Goal: Task Accomplishment & Management: Manage account settings

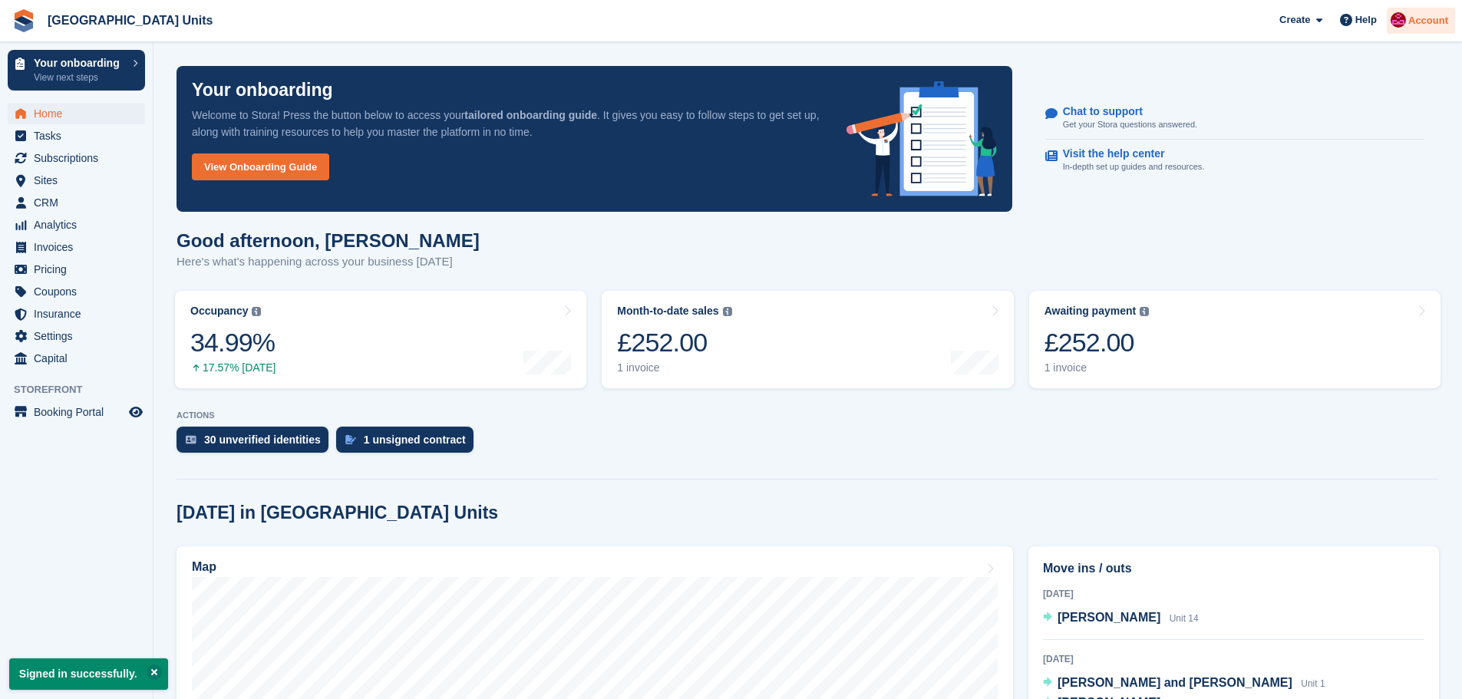
click at [1446, 18] on span "Account" at bounding box center [1428, 20] width 40 height 15
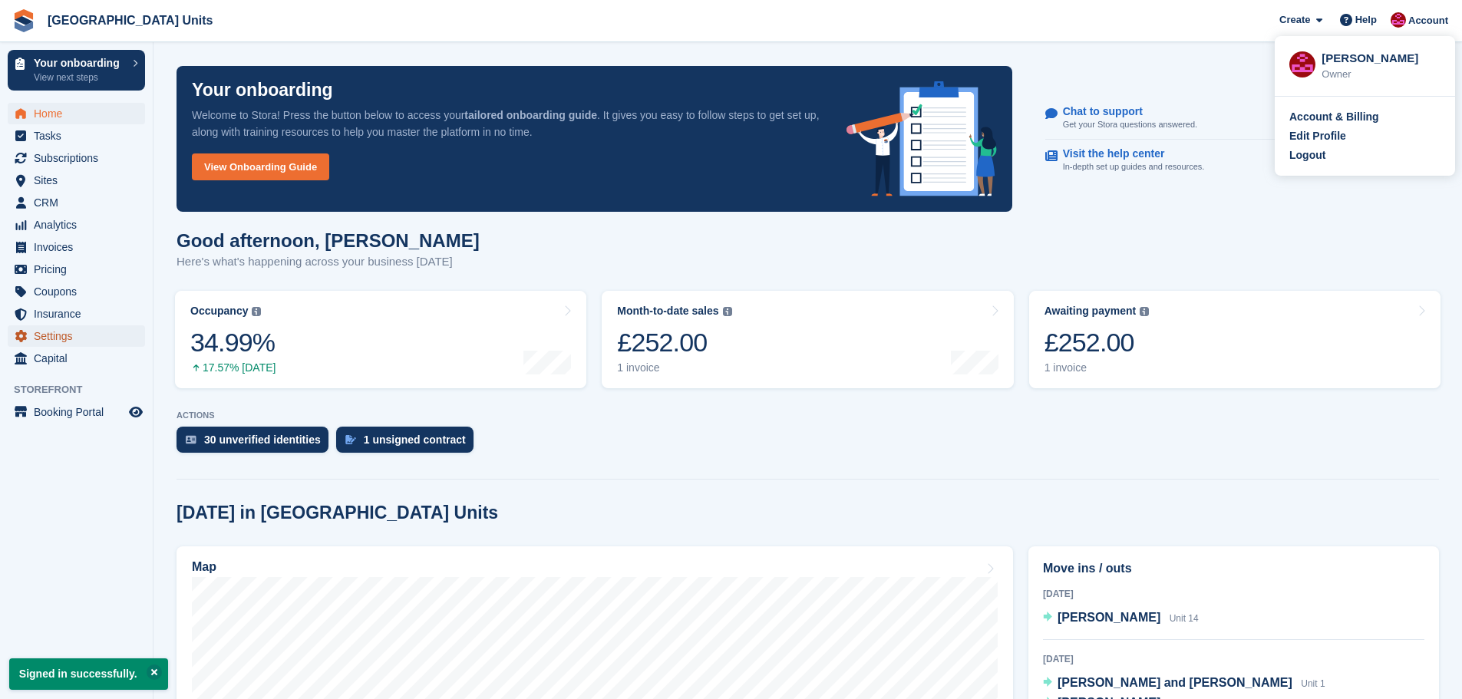
click at [75, 338] on span "Settings" at bounding box center [80, 335] width 92 height 21
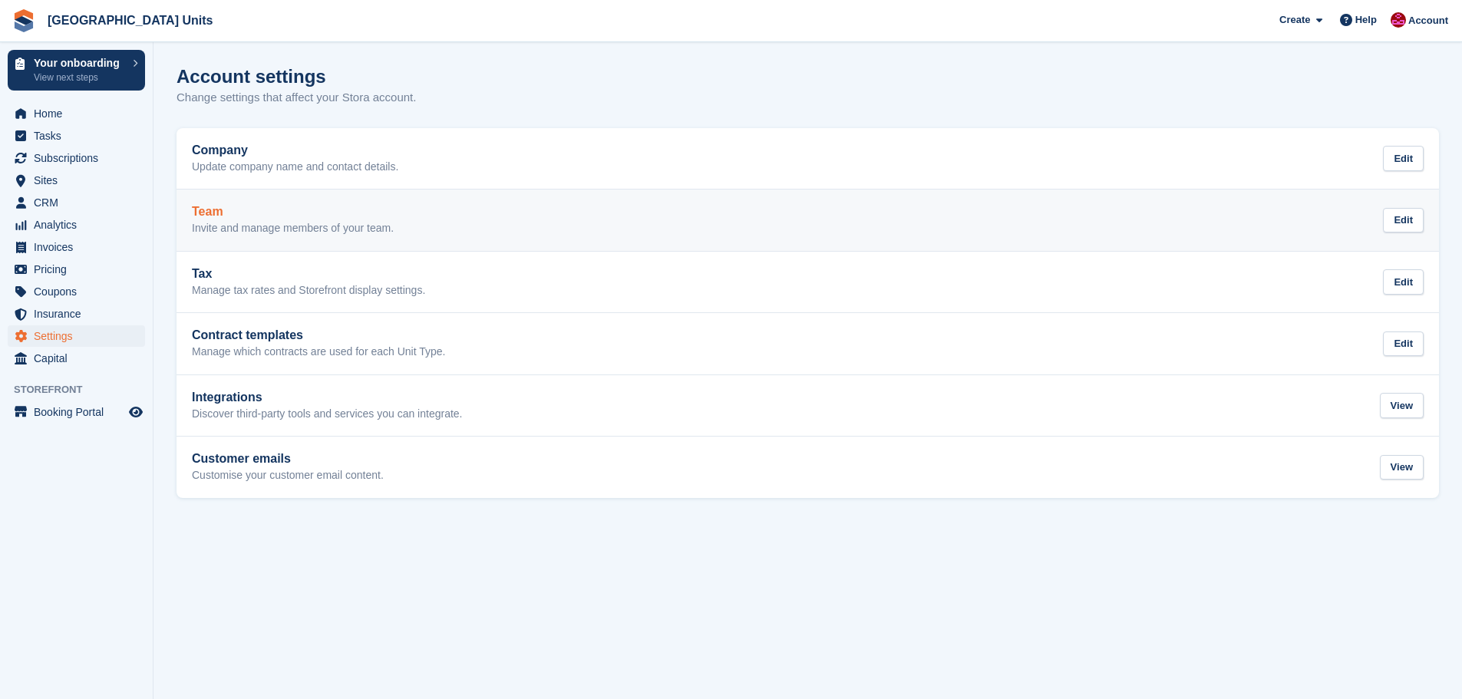
click at [264, 218] on h2 "Team" at bounding box center [293, 212] width 202 height 14
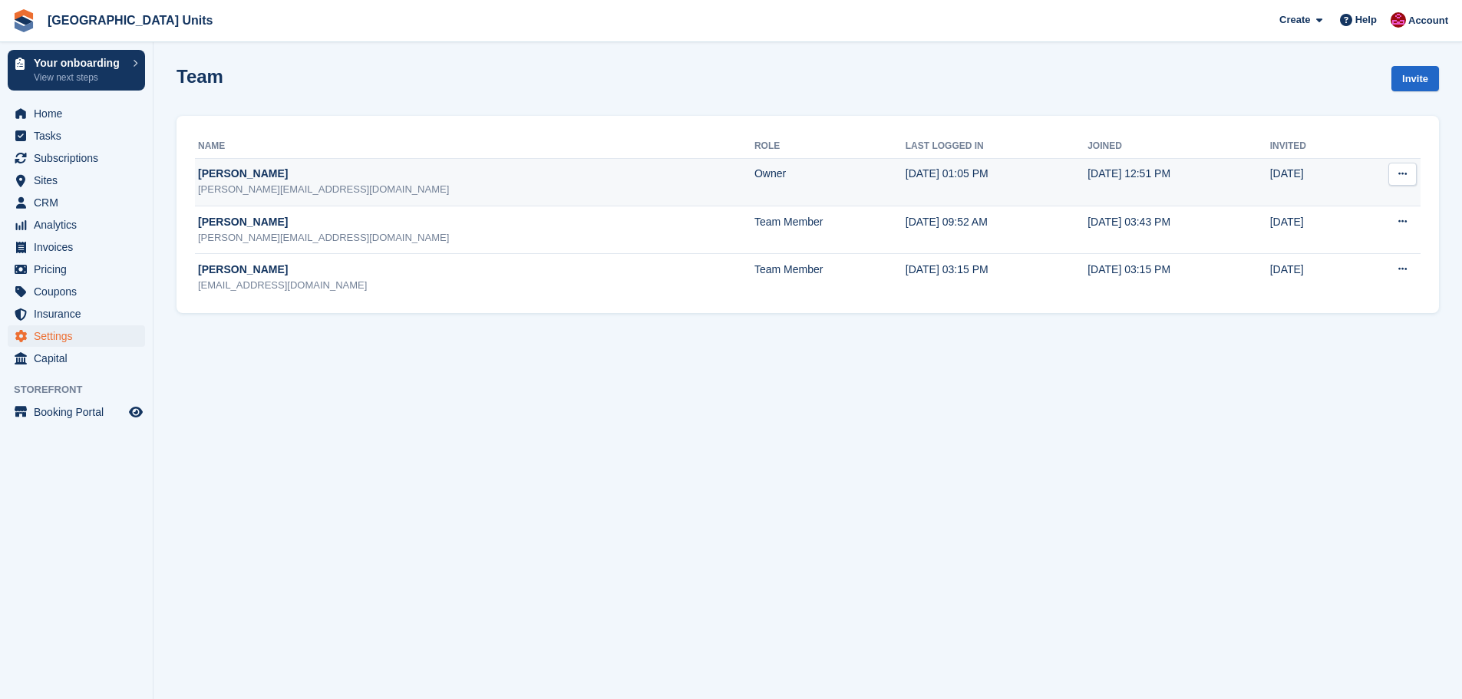
click at [1400, 171] on icon at bounding box center [1402, 174] width 8 height 10
click at [1341, 196] on p "Edit team member" at bounding box center [1343, 204] width 134 height 20
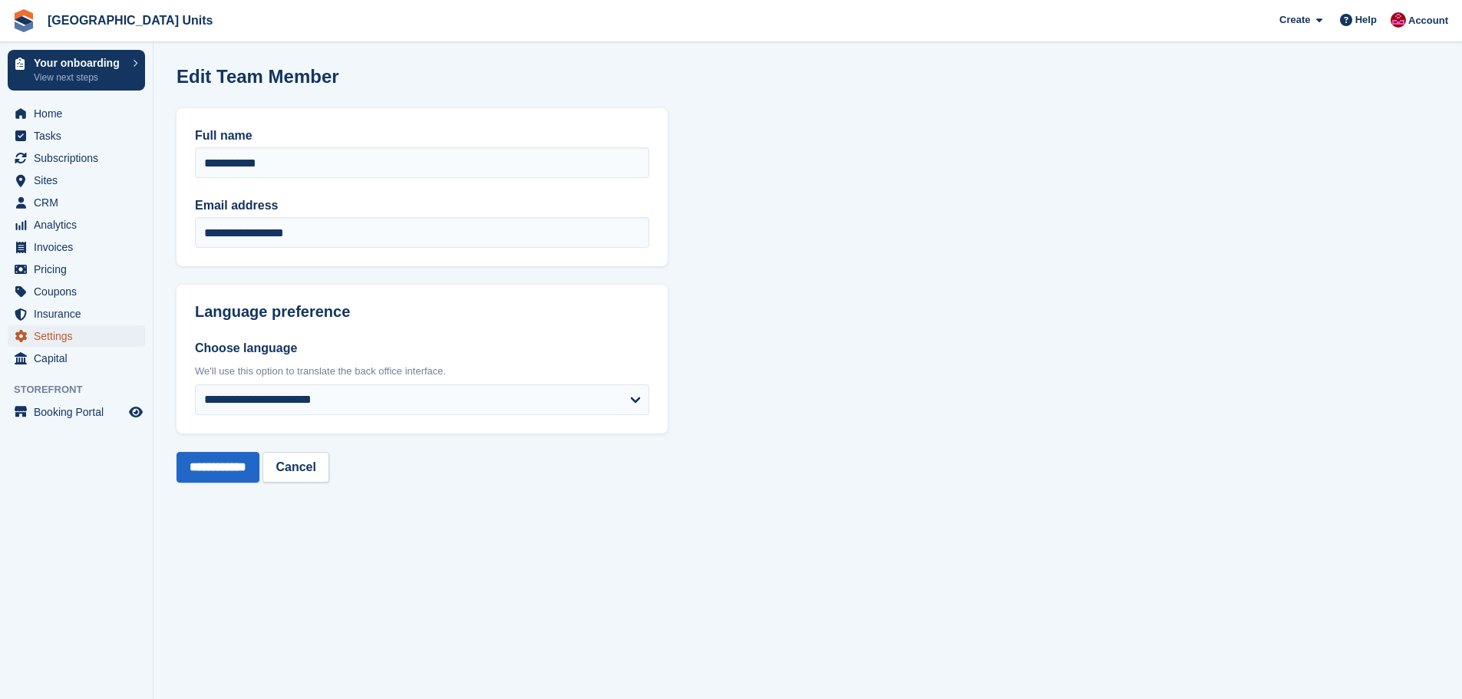
click at [65, 335] on span "Settings" at bounding box center [80, 335] width 92 height 21
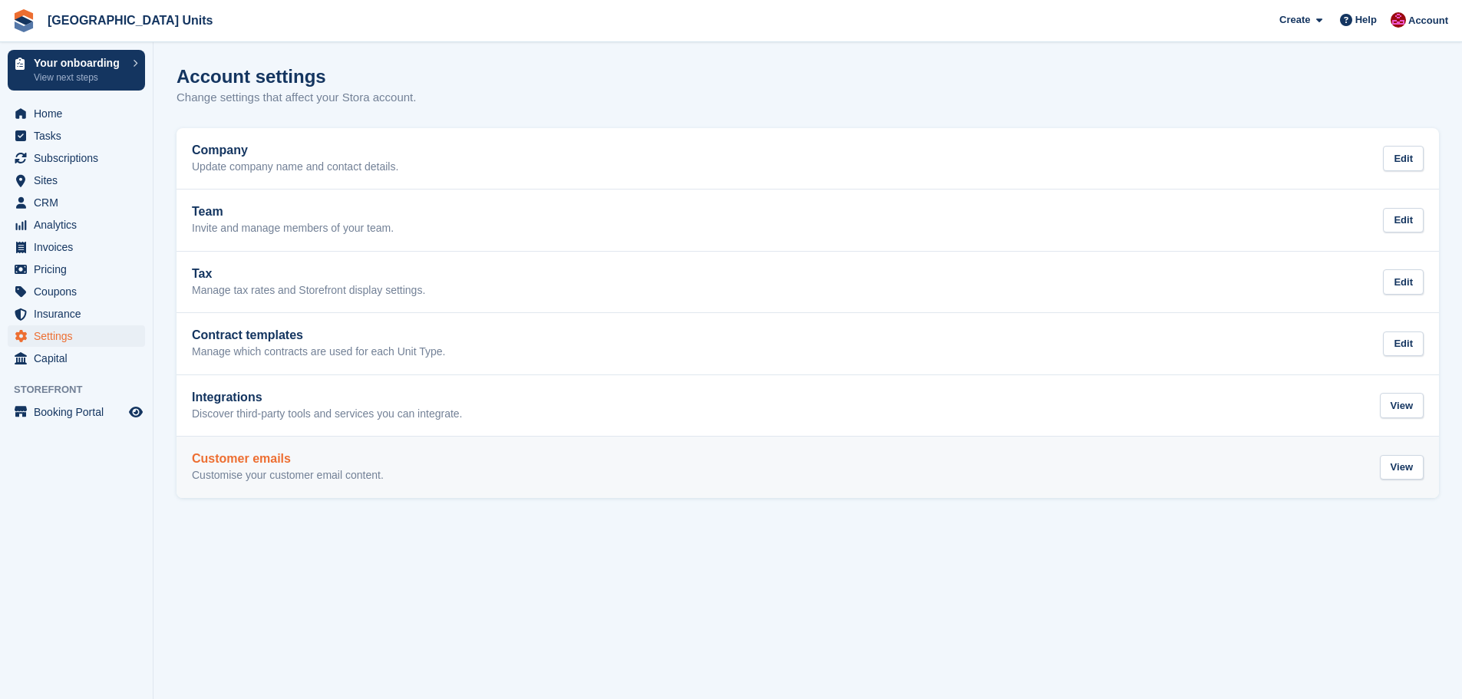
click at [302, 460] on h2 "Customer emails" at bounding box center [288, 459] width 192 height 14
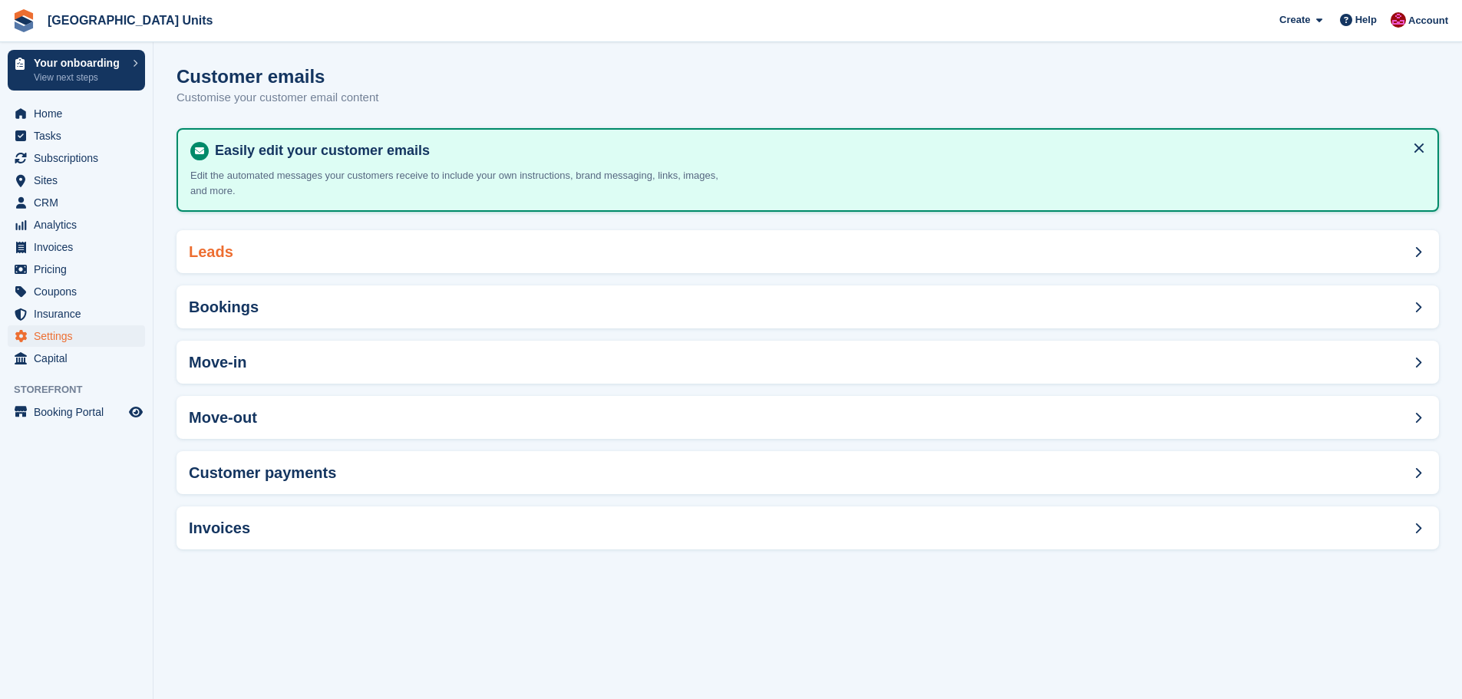
click at [372, 245] on div "Leads" at bounding box center [807, 251] width 1262 height 43
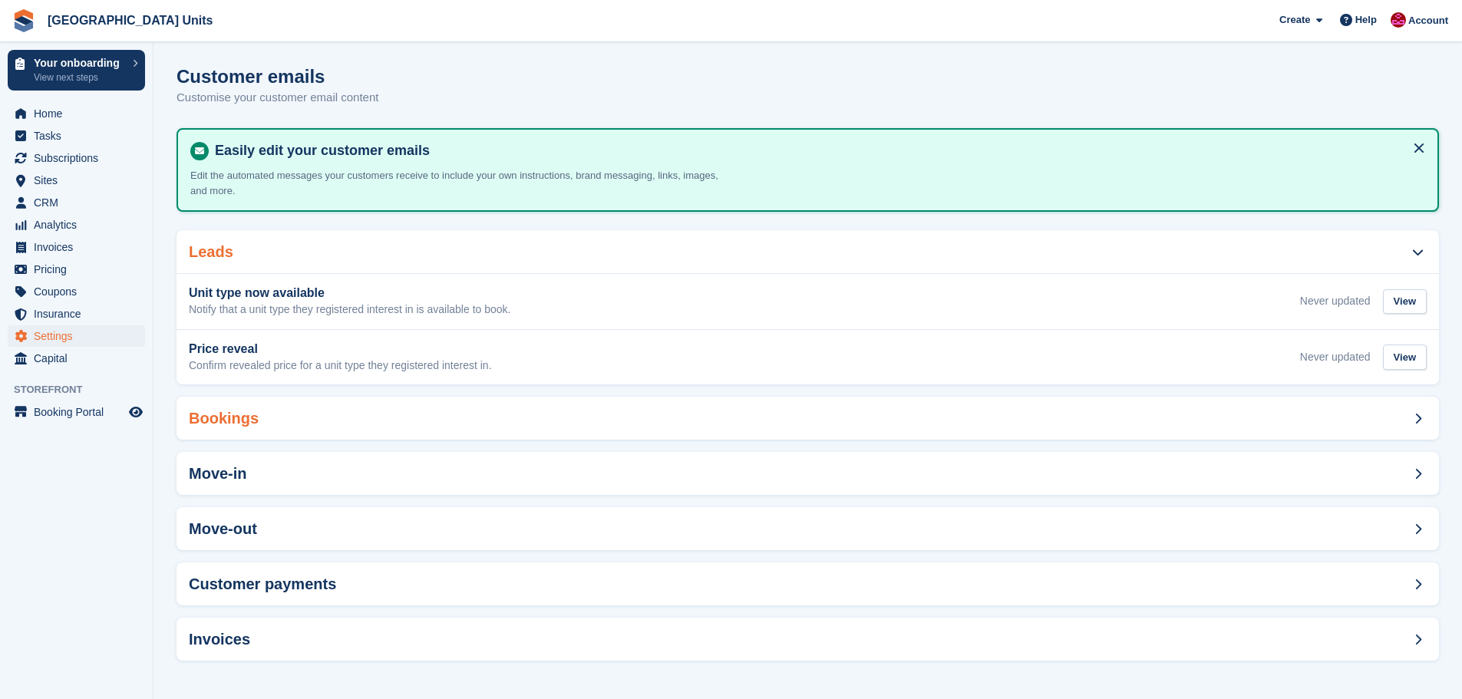
click at [341, 420] on div "Bookings" at bounding box center [807, 418] width 1262 height 43
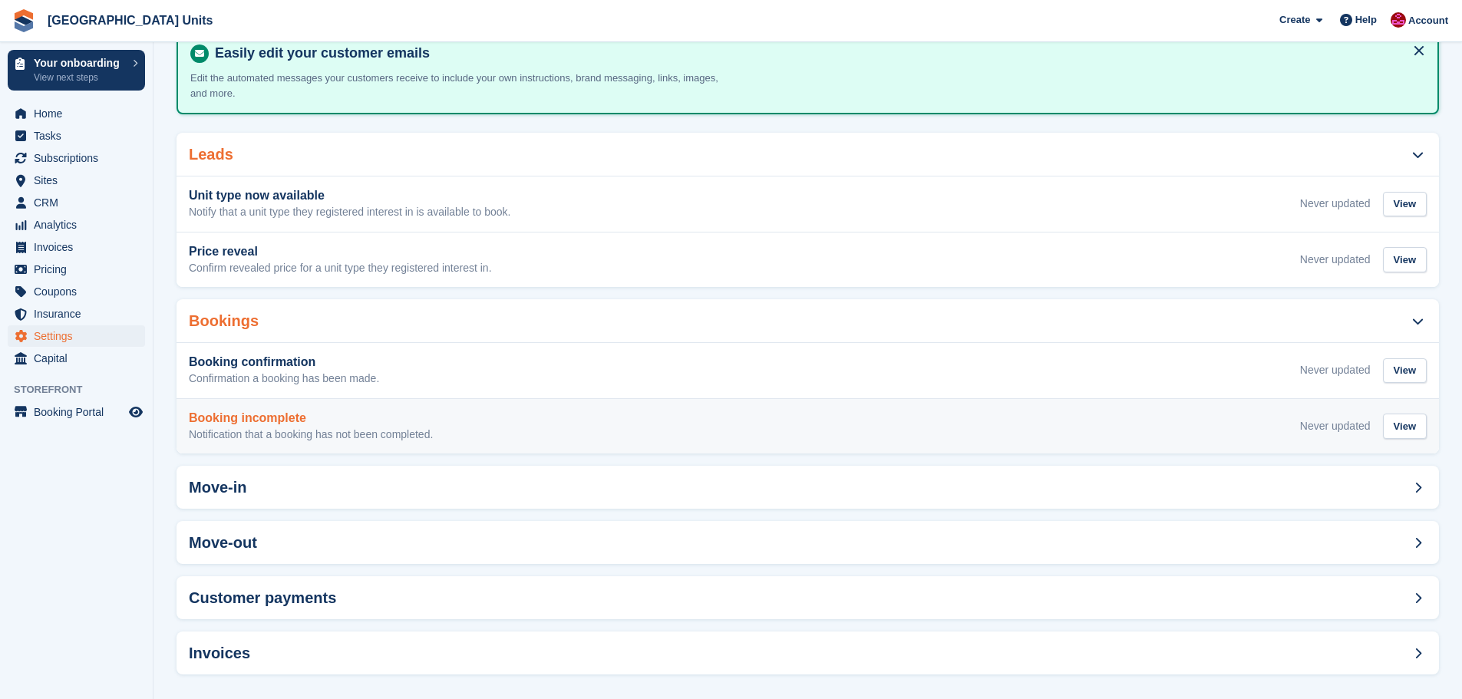
scroll to position [108, 0]
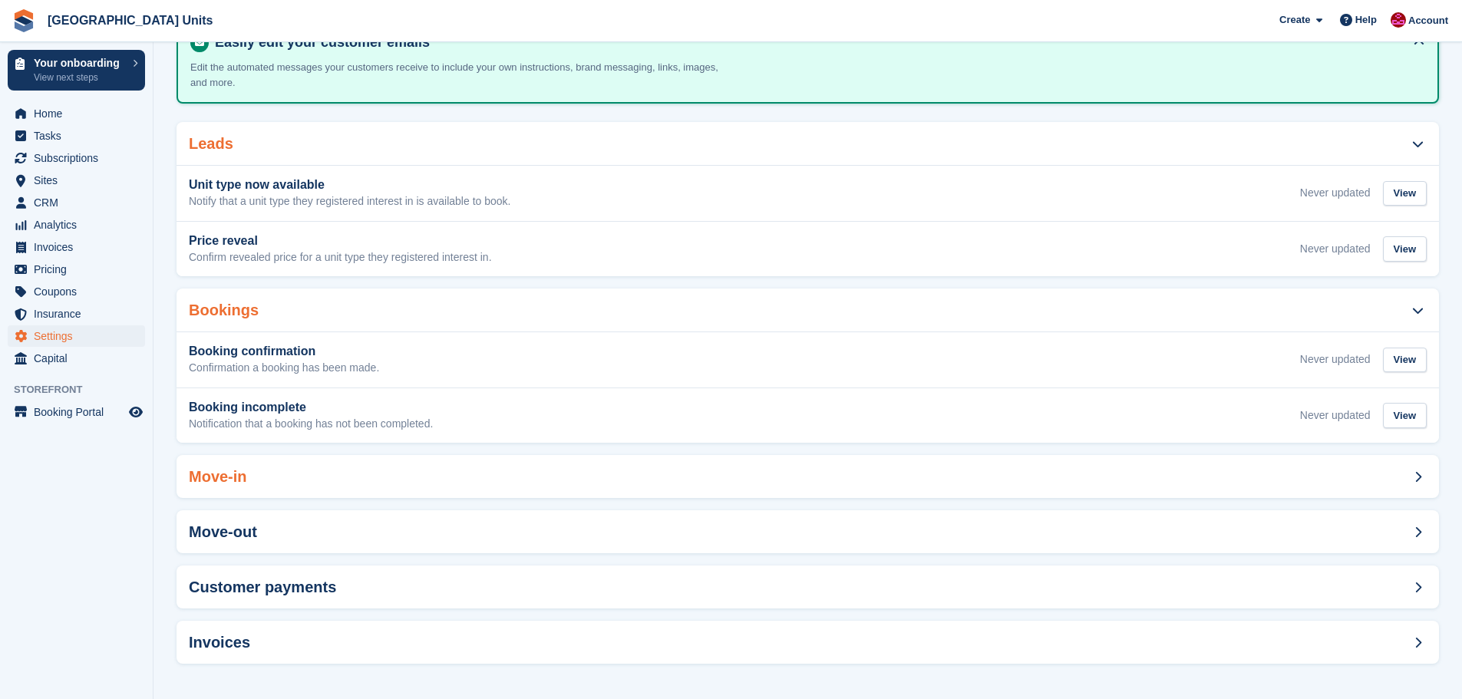
click at [328, 477] on div "Move-in" at bounding box center [807, 476] width 1262 height 43
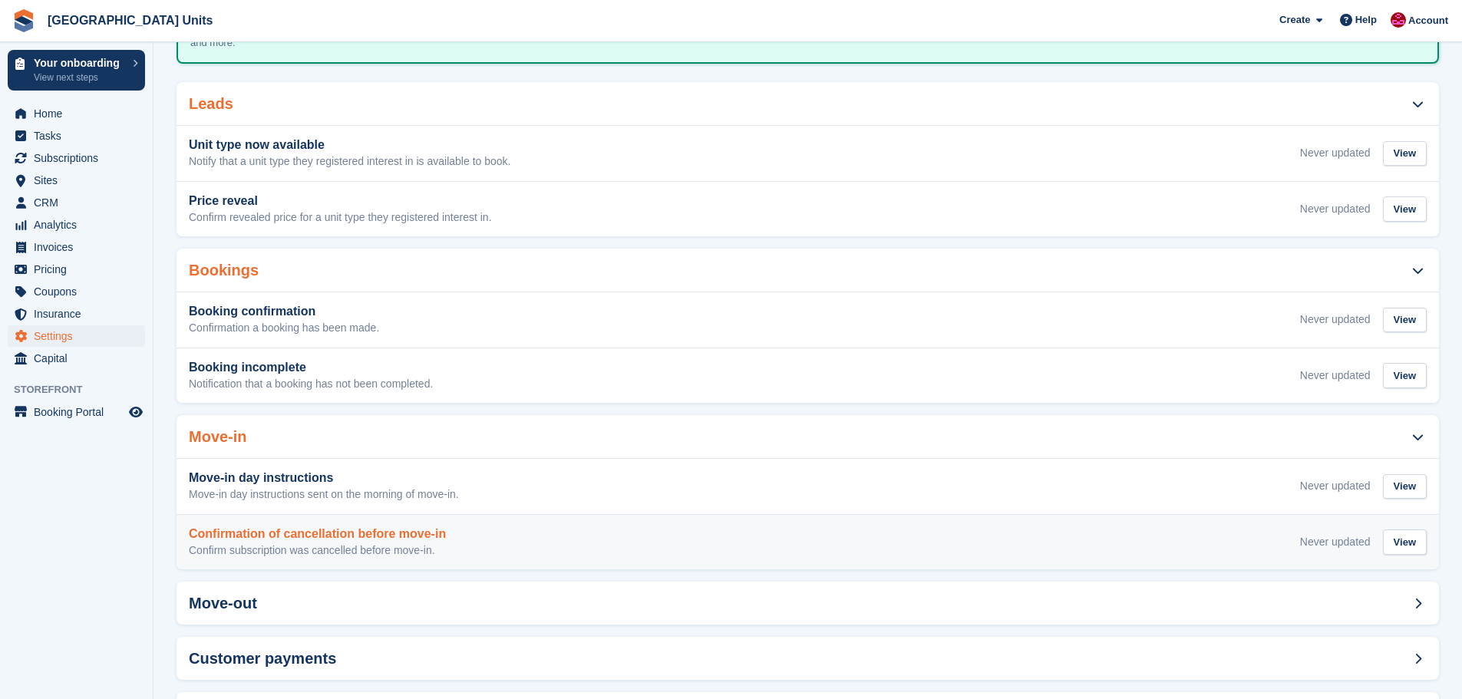
scroll to position [219, 0]
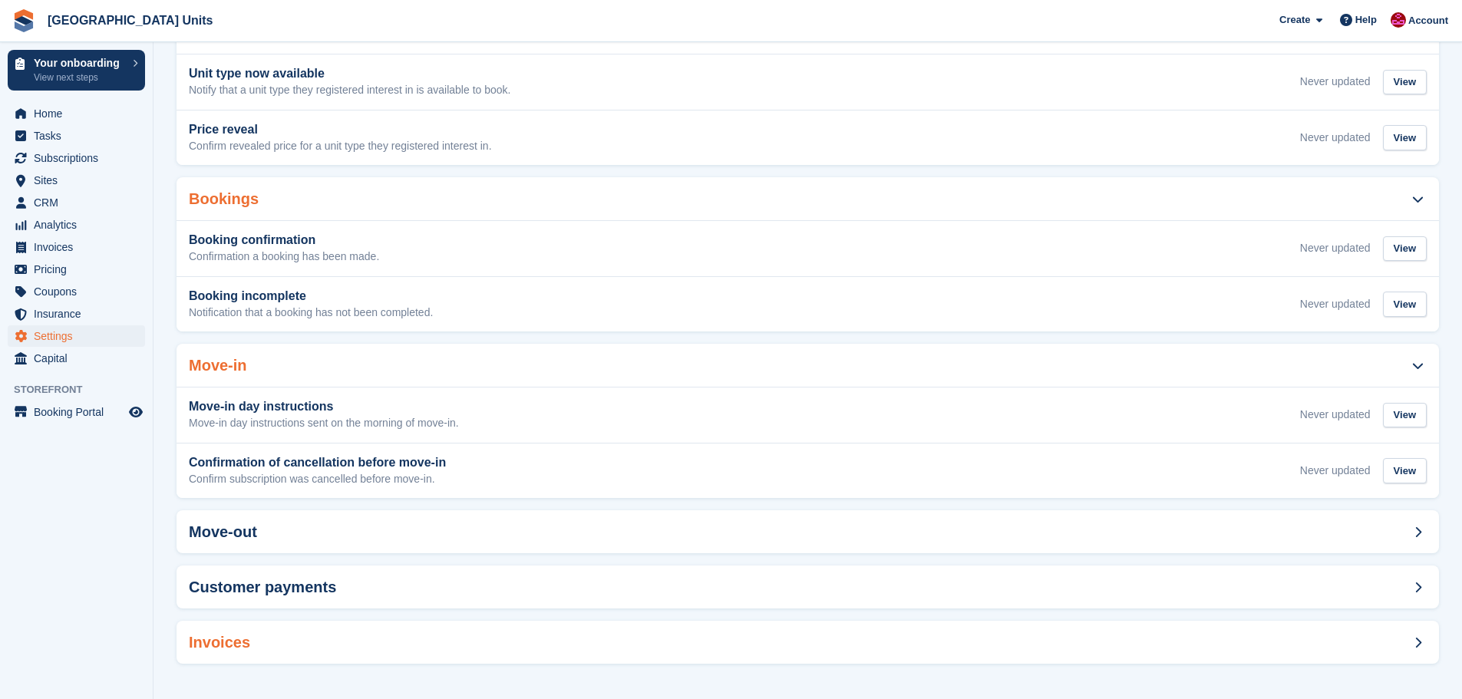
click at [313, 638] on div "Invoices" at bounding box center [807, 642] width 1262 height 43
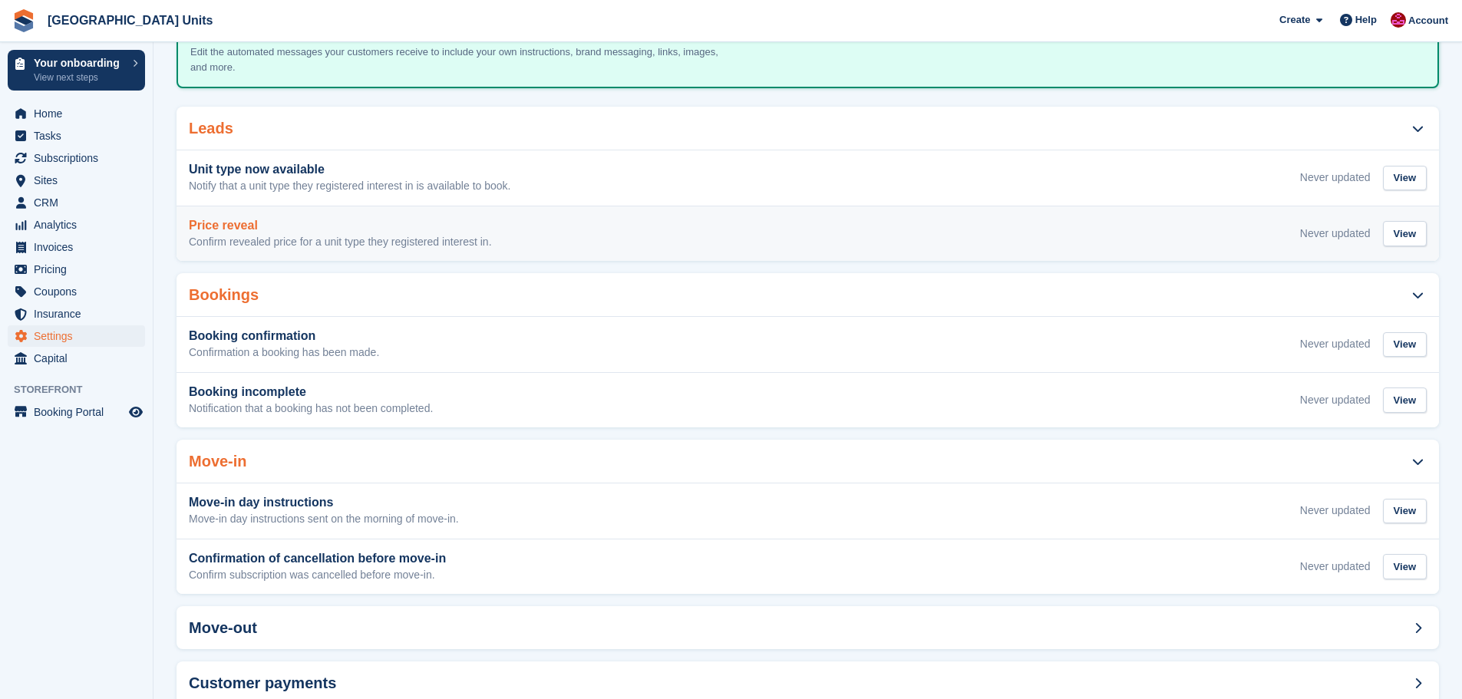
scroll to position [0, 0]
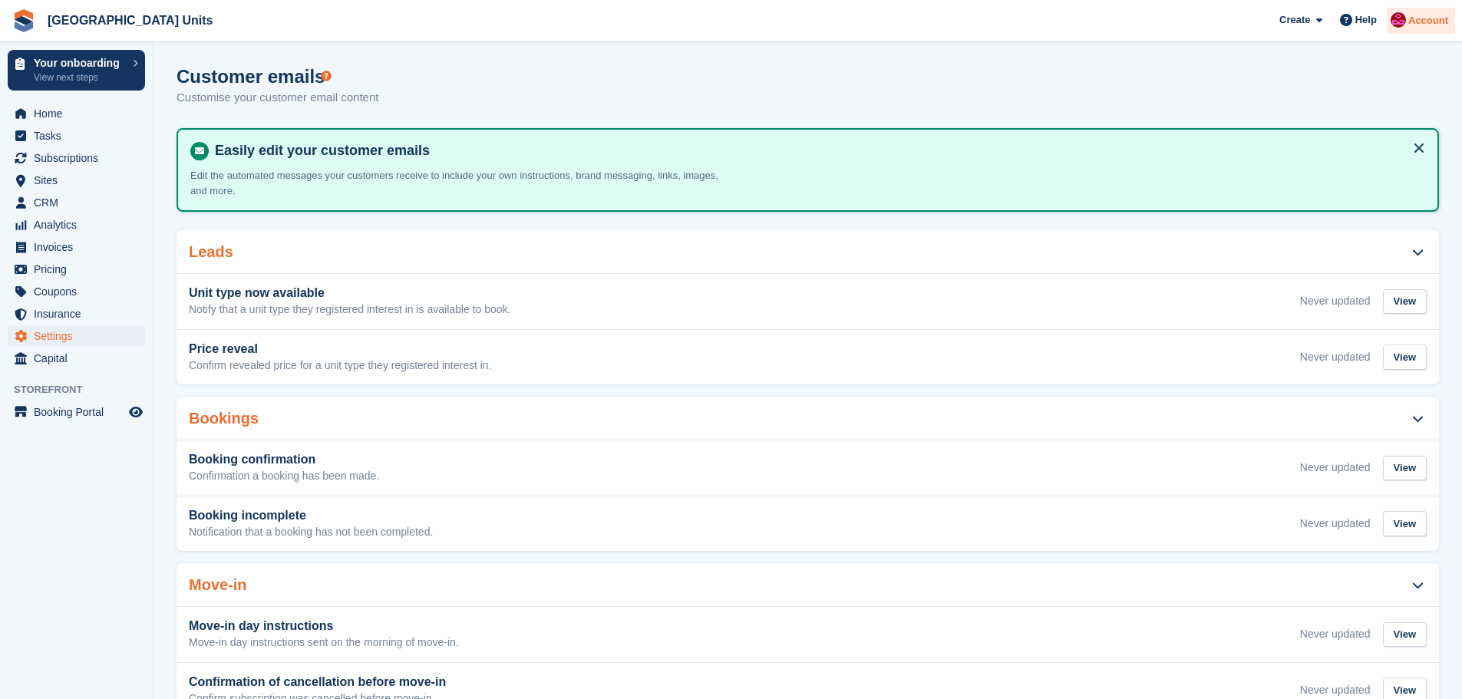
click at [1439, 15] on span "Account" at bounding box center [1428, 20] width 40 height 15
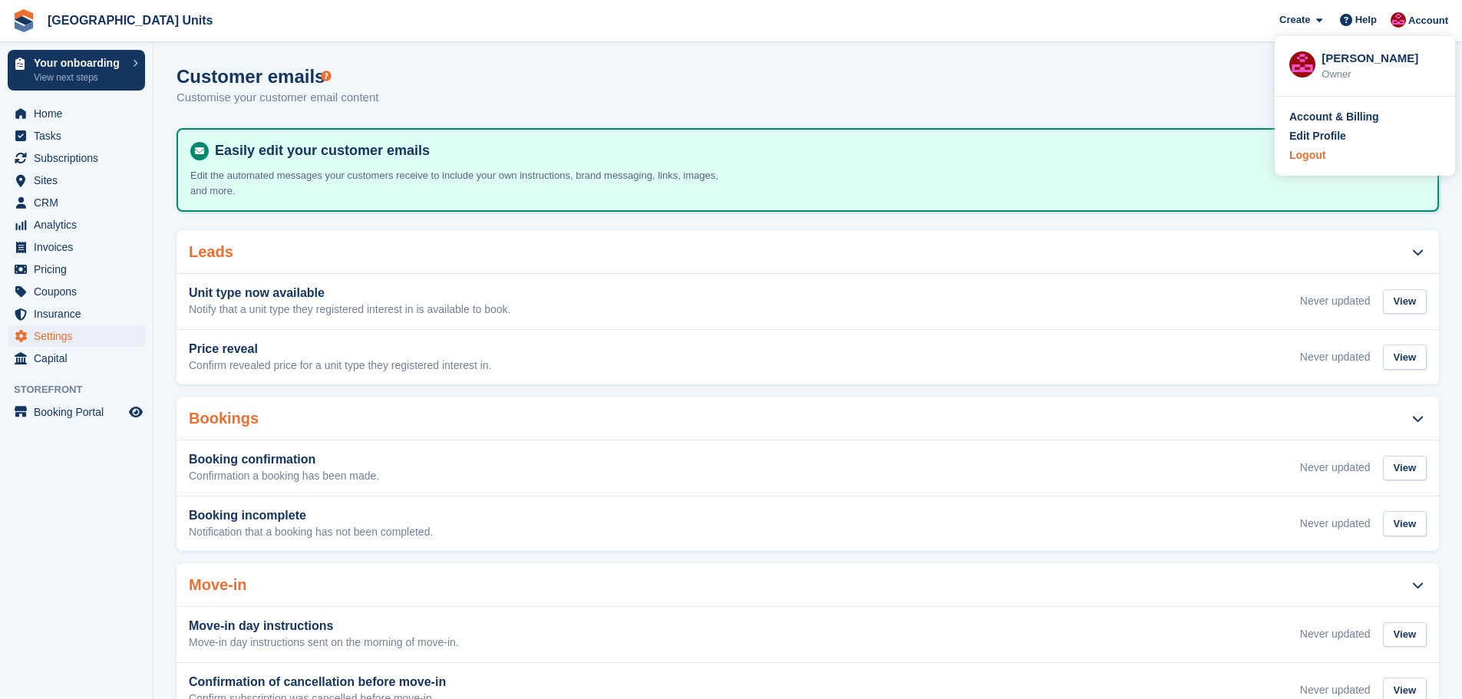
click at [1298, 160] on div "Logout" at bounding box center [1307, 155] width 36 height 16
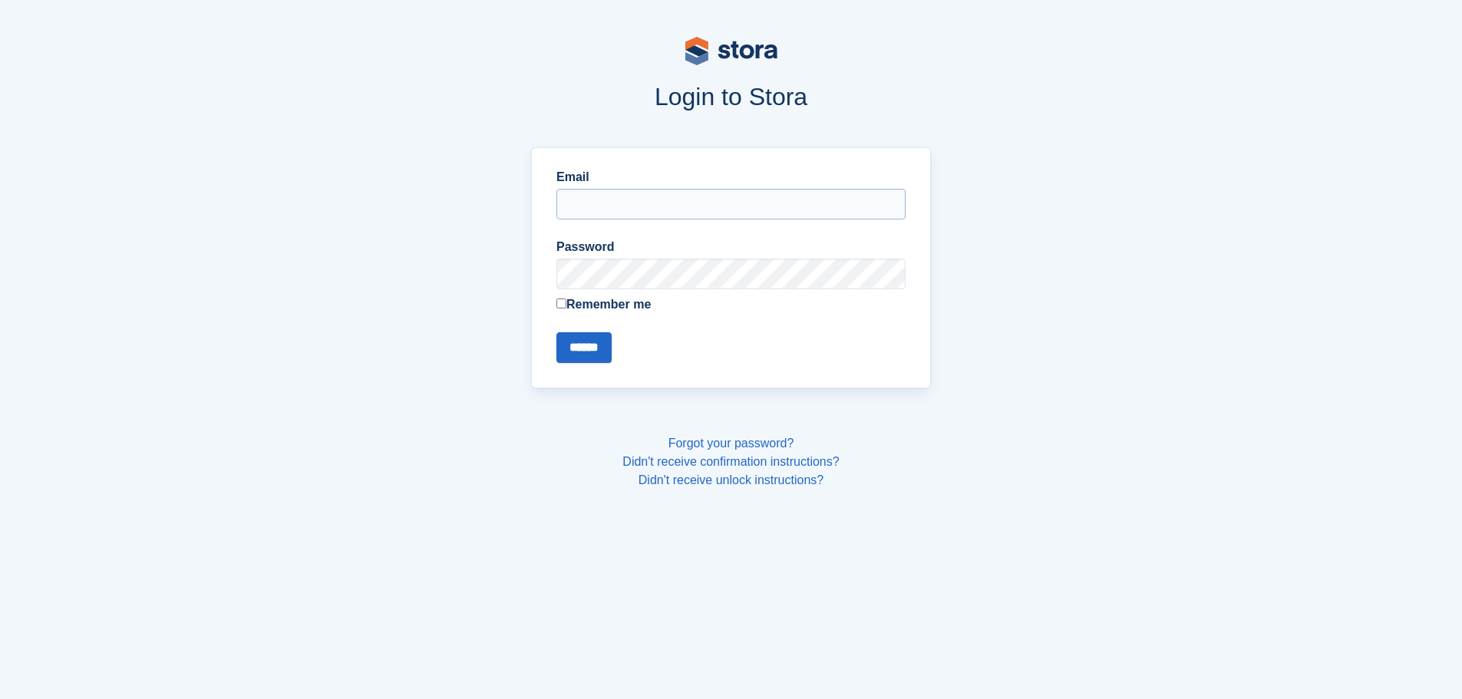
click at [642, 203] on input "Email" at bounding box center [730, 204] width 349 height 31
type input "**********"
click at [556, 332] on input "******" at bounding box center [583, 347] width 55 height 31
